Goal: Transaction & Acquisition: Obtain resource

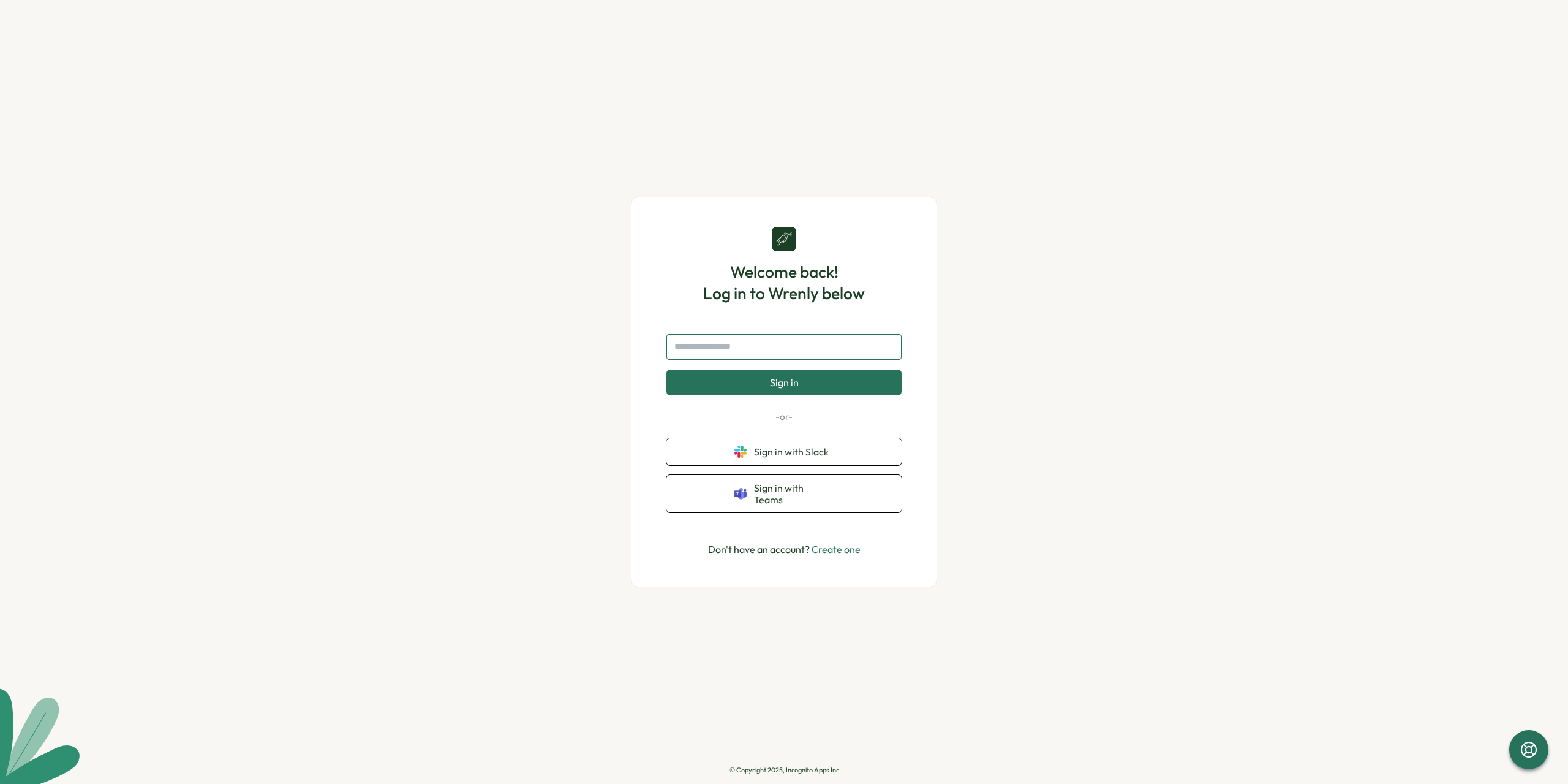
click at [770, 353] on input "text" at bounding box center [784, 347] width 236 height 25
type input "**********"
click at [667, 369] on button "Sign in" at bounding box center [784, 382] width 236 height 25
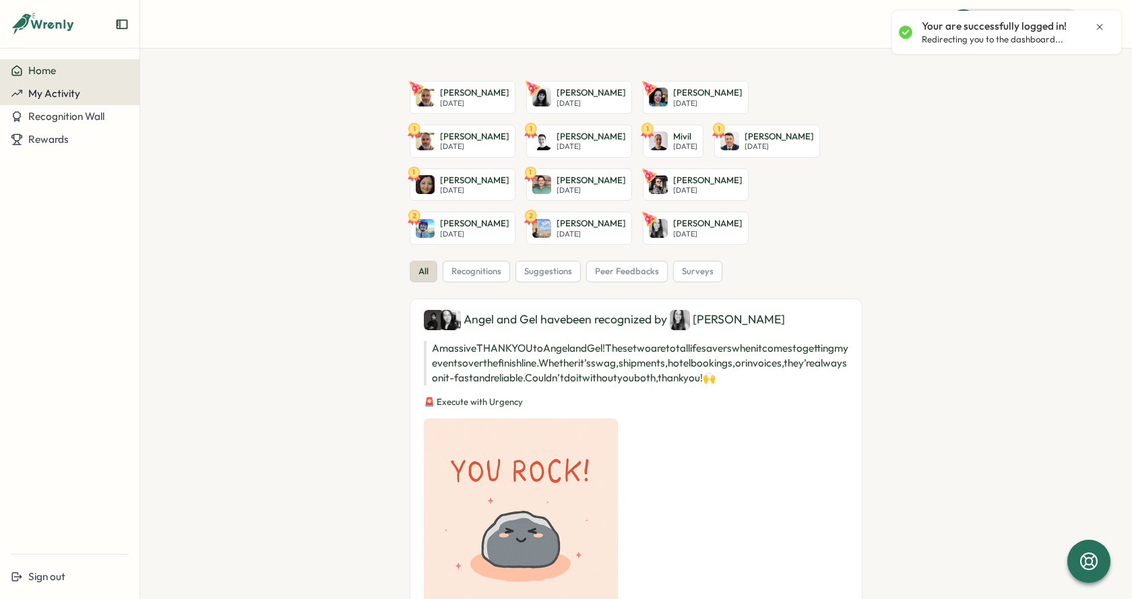
click at [94, 96] on div "My Activity" at bounding box center [70, 94] width 118 height 12
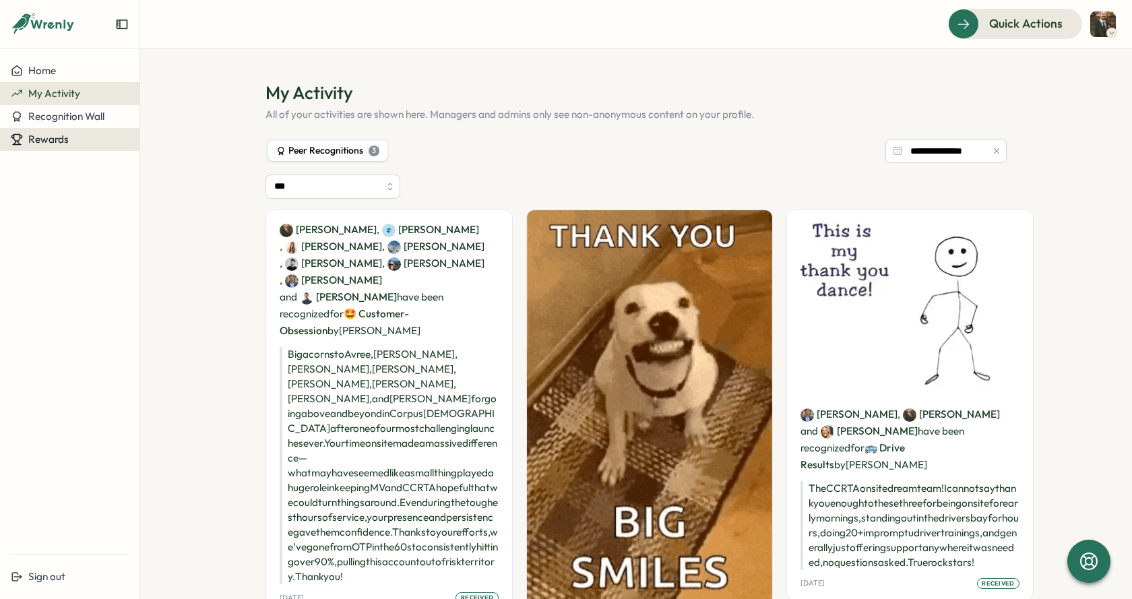
click at [26, 143] on div "Rewards" at bounding box center [40, 139] width 58 height 12
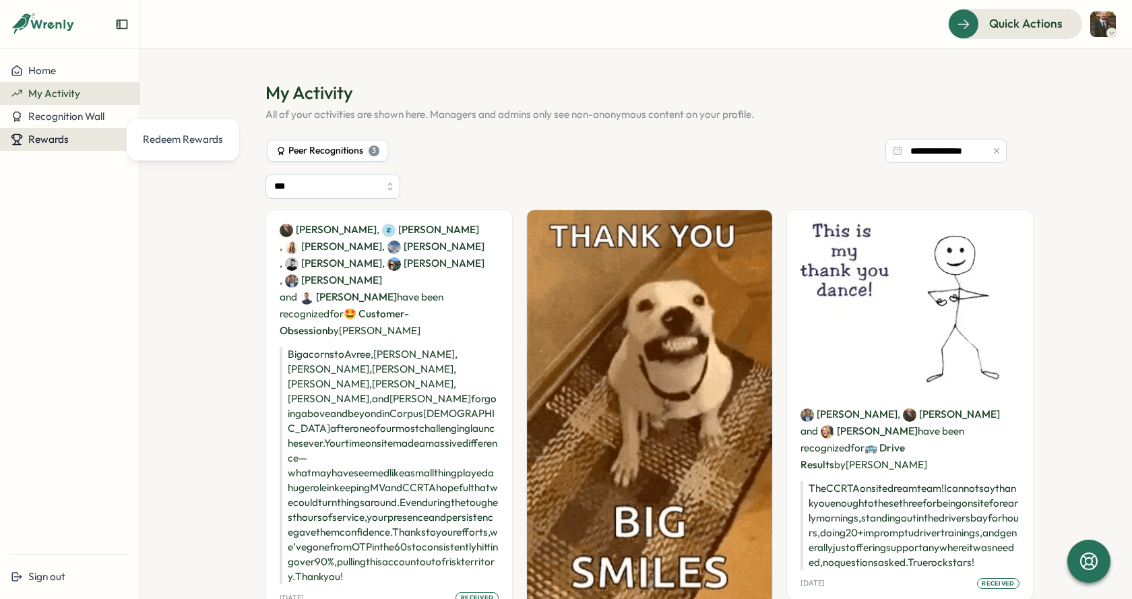
click at [46, 139] on span "Rewards" at bounding box center [48, 139] width 40 height 13
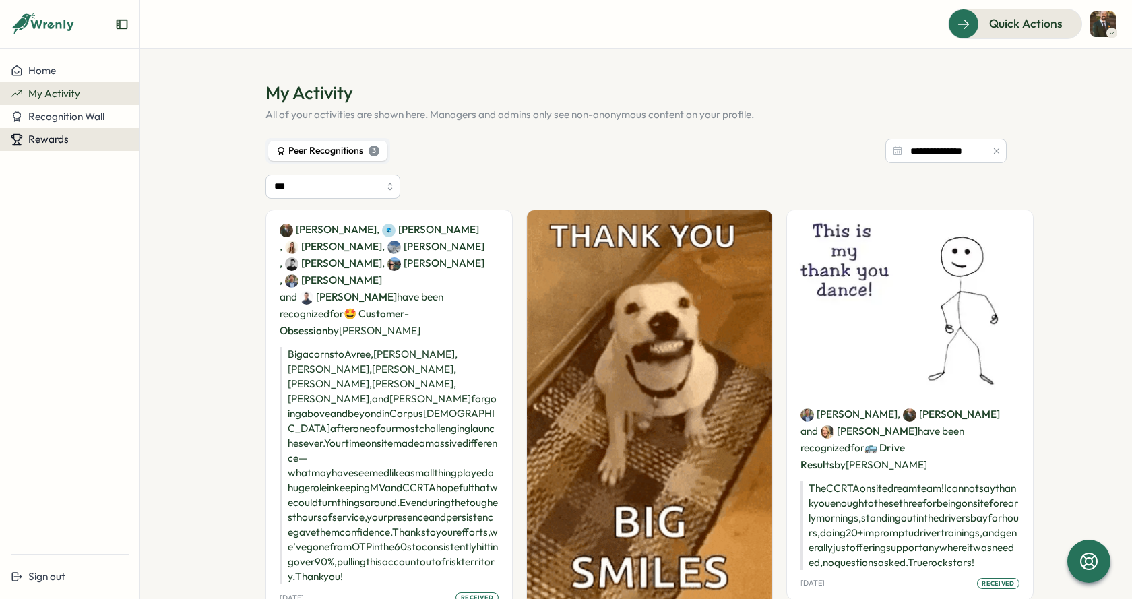
click at [65, 139] on span "Rewards" at bounding box center [48, 139] width 40 height 13
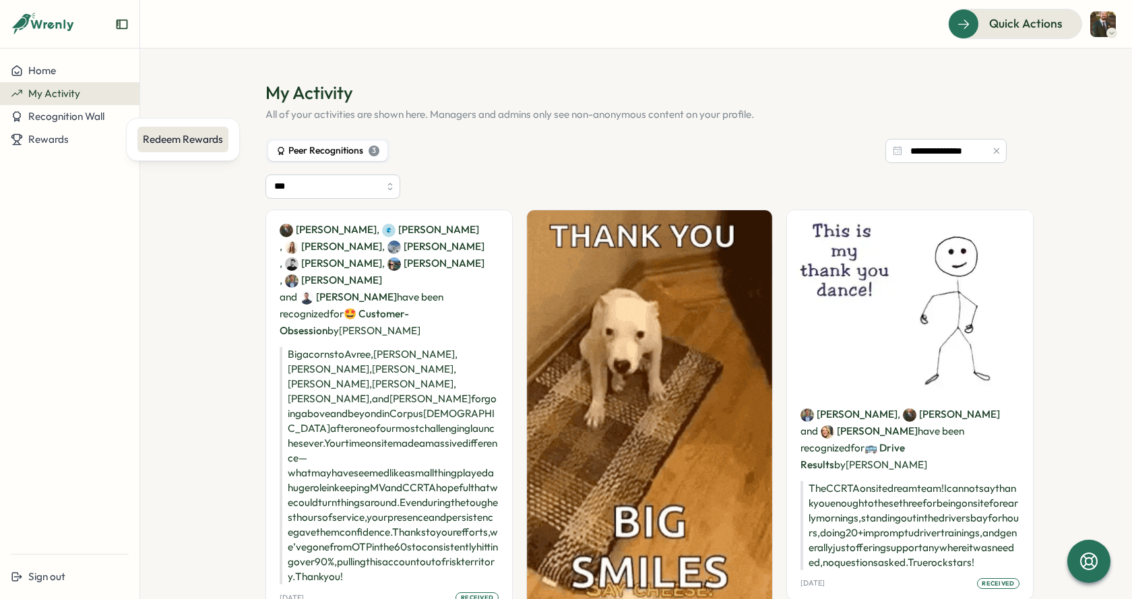
click at [205, 145] on div "Redeem Rewards" at bounding box center [183, 139] width 80 height 15
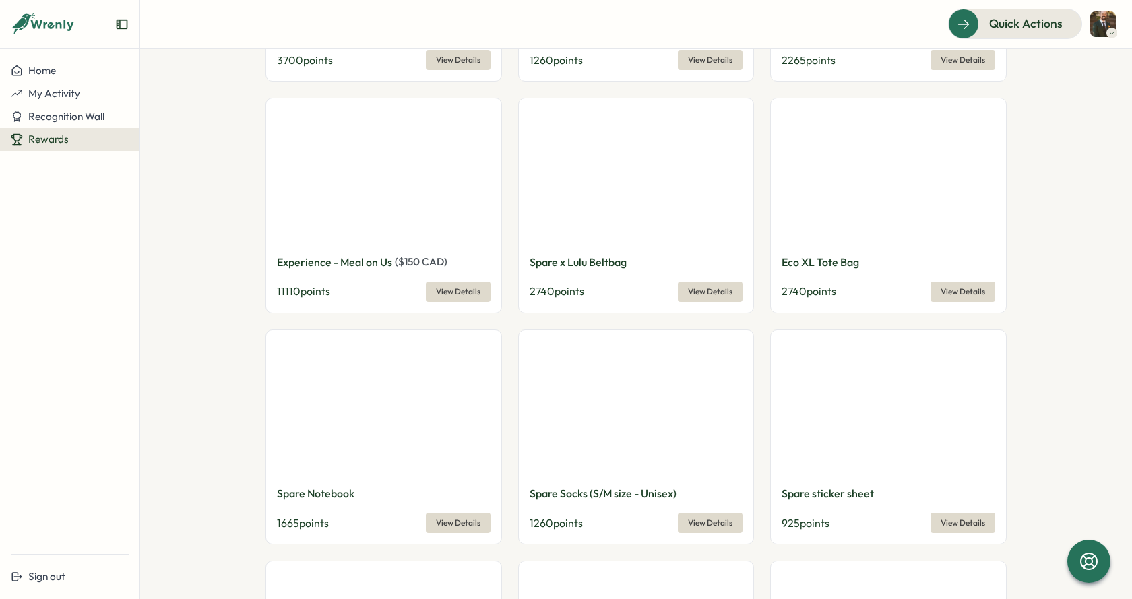
scroll to position [1010, 0]
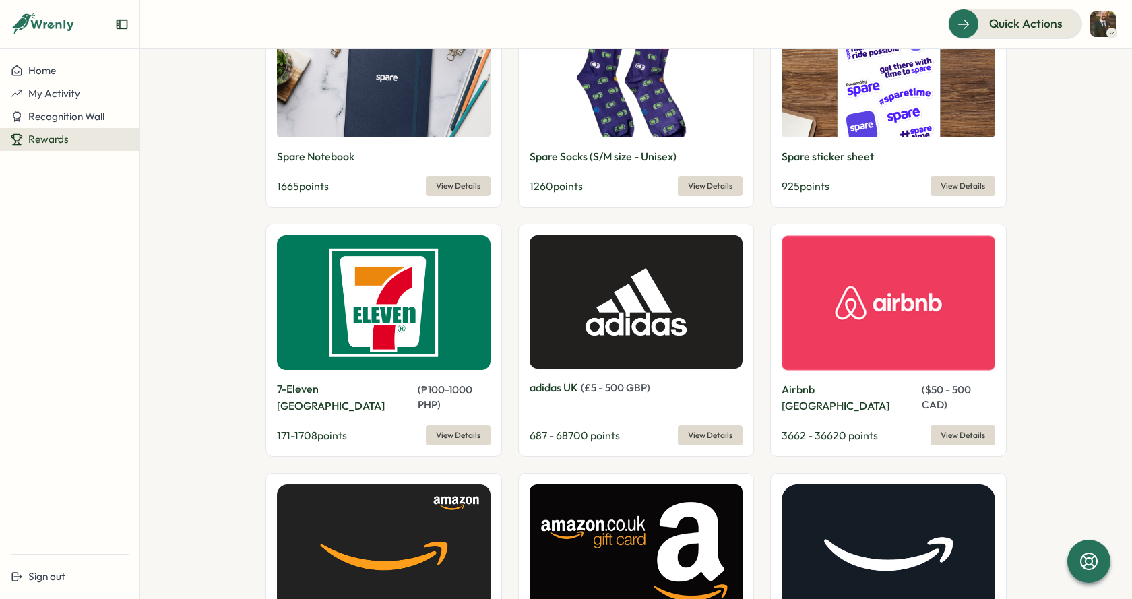
click at [876, 340] on img at bounding box center [888, 302] width 214 height 135
click at [971, 426] on span "View Details" at bounding box center [962, 435] width 44 height 19
